Goal: Task Accomplishment & Management: Use online tool/utility

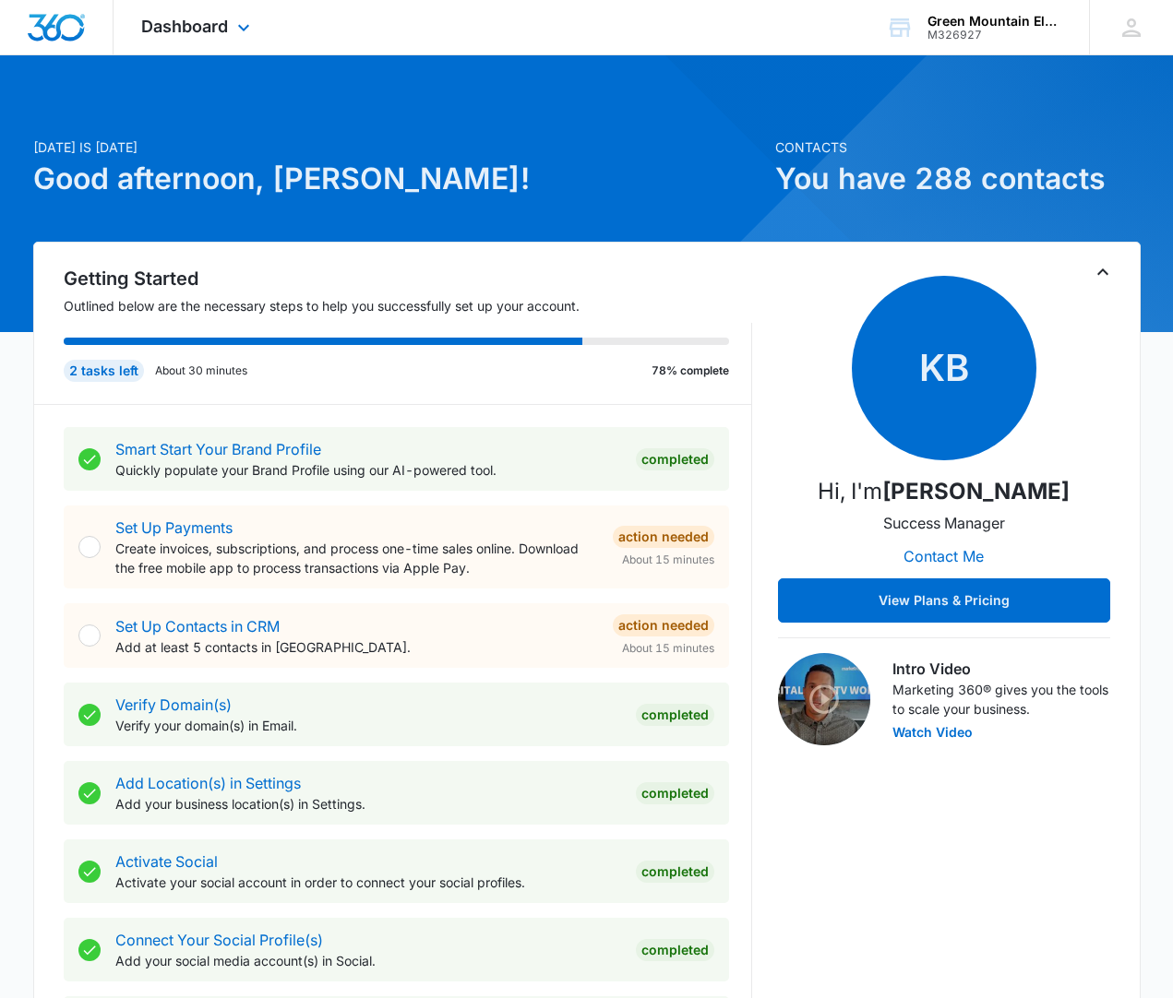
click at [186, 11] on div "Dashboard Apps Reputation Forms CRM Email Social Payments POS Content Ads Intel…" at bounding box center [197, 27] width 169 height 54
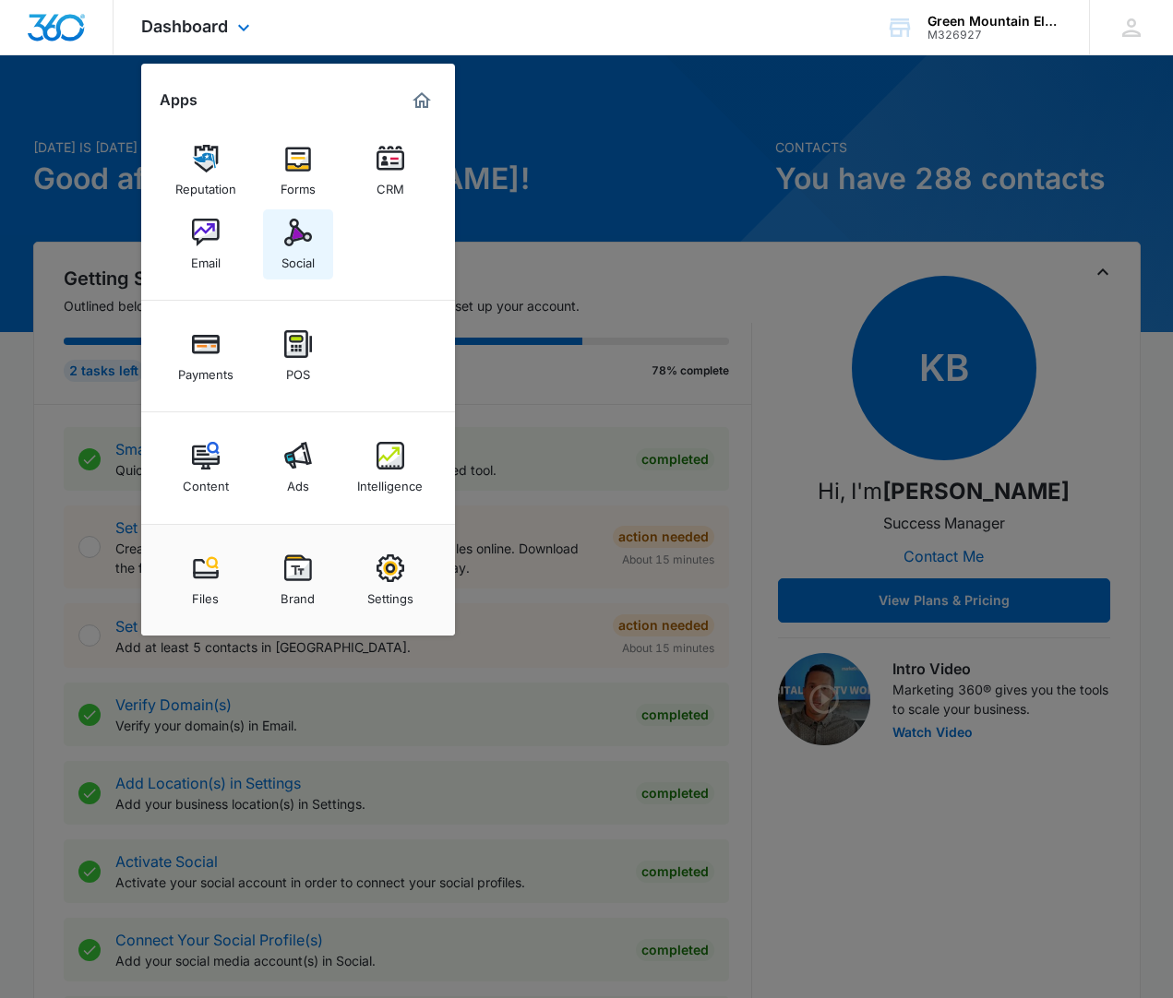
click at [292, 232] on img at bounding box center [298, 233] width 28 height 28
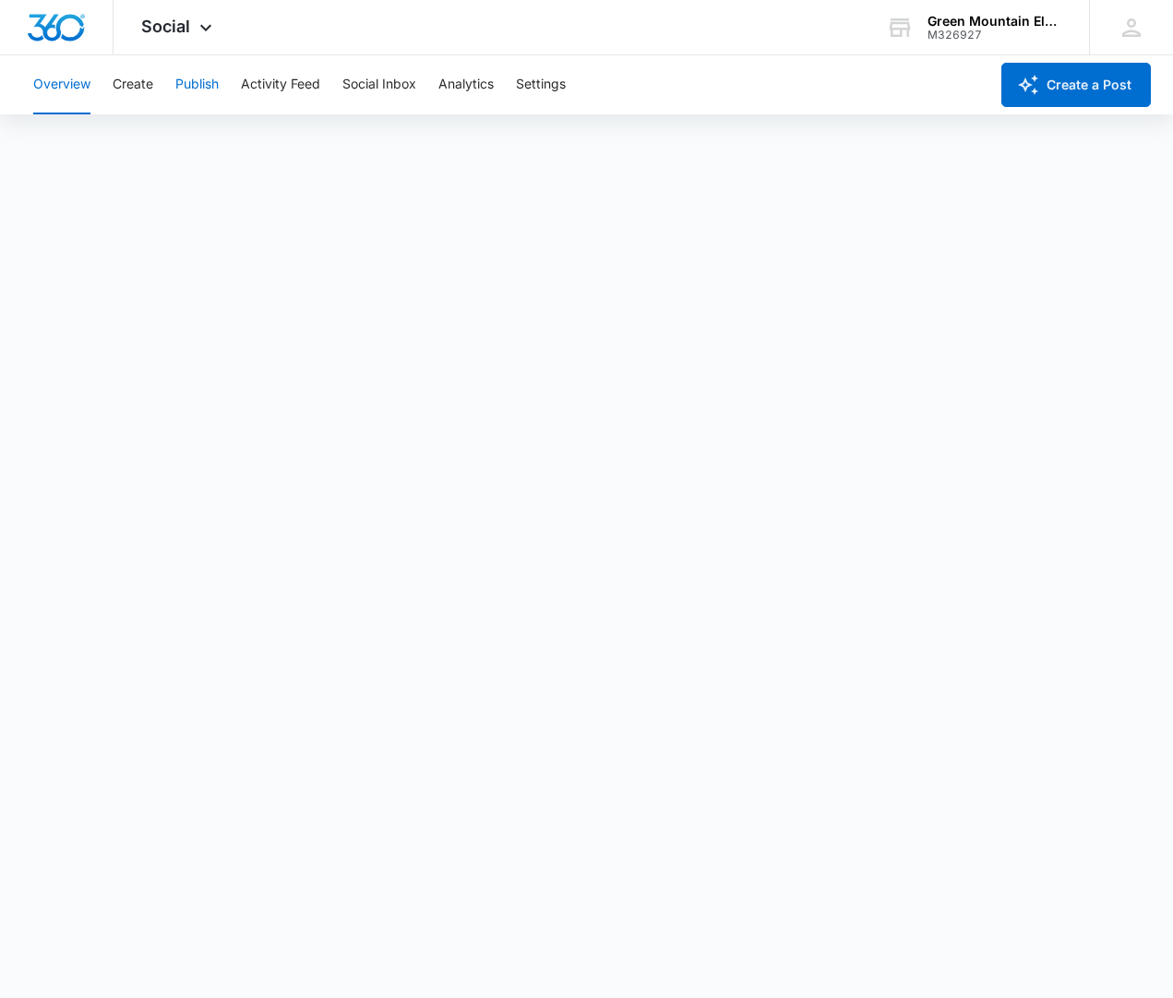
click at [199, 80] on button "Publish" at bounding box center [196, 84] width 43 height 59
